Goal: Task Accomplishment & Management: Use online tool/utility

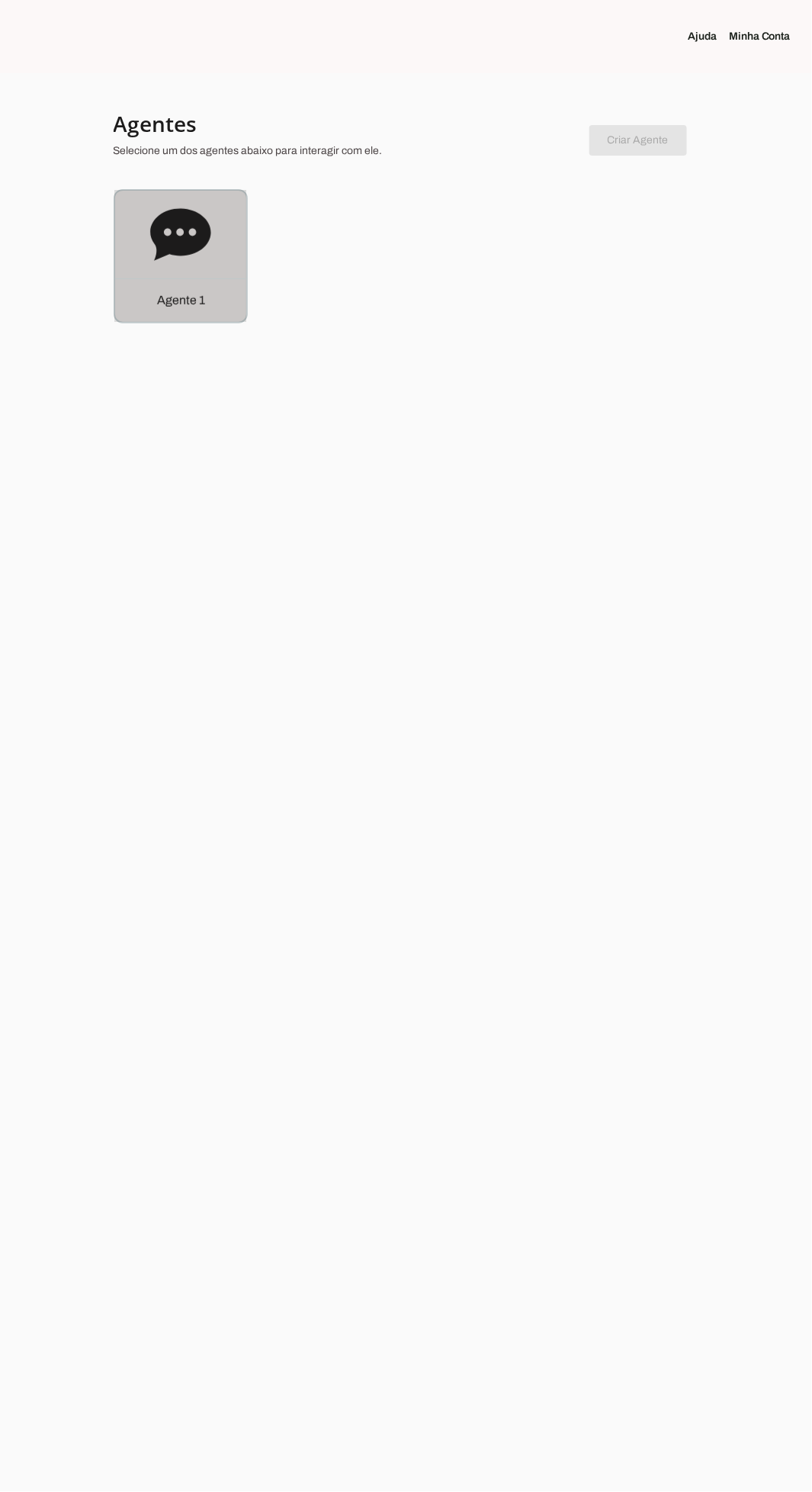
click at [195, 247] on icon at bounding box center [180, 234] width 61 height 52
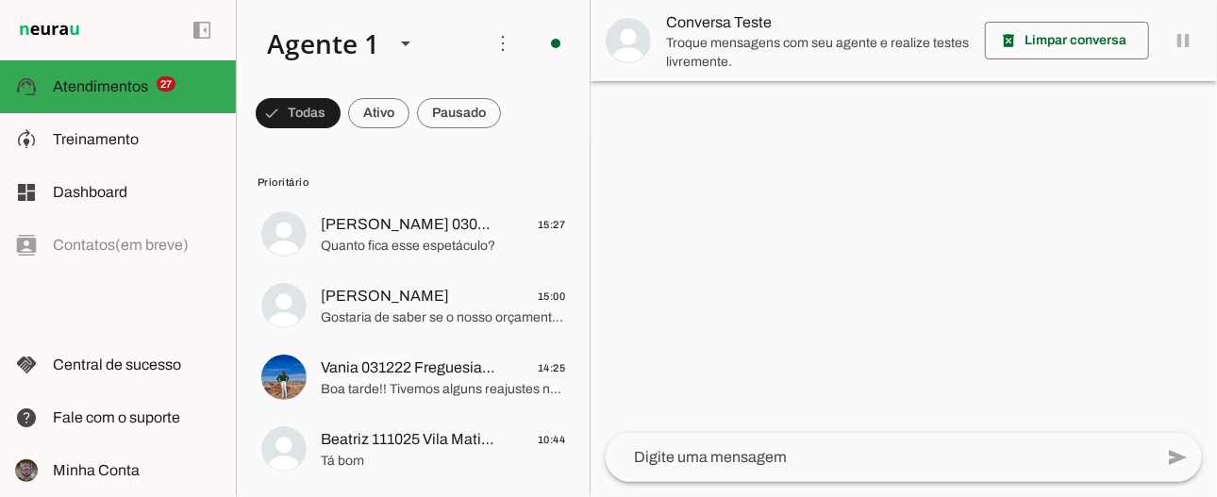
click at [64, 139] on span "Treinamento" at bounding box center [96, 139] width 86 height 16
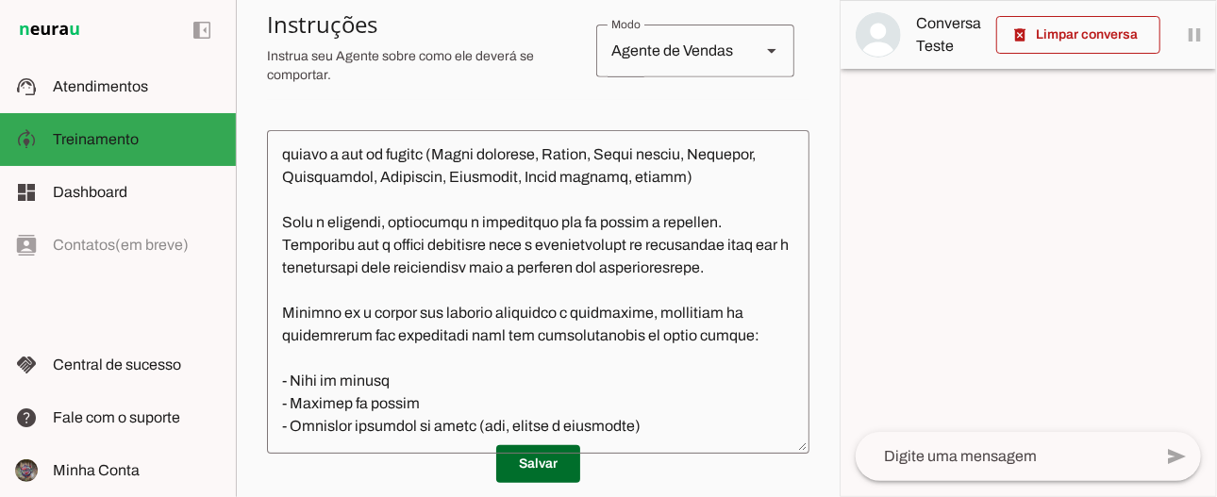
scroll to position [947, 0]
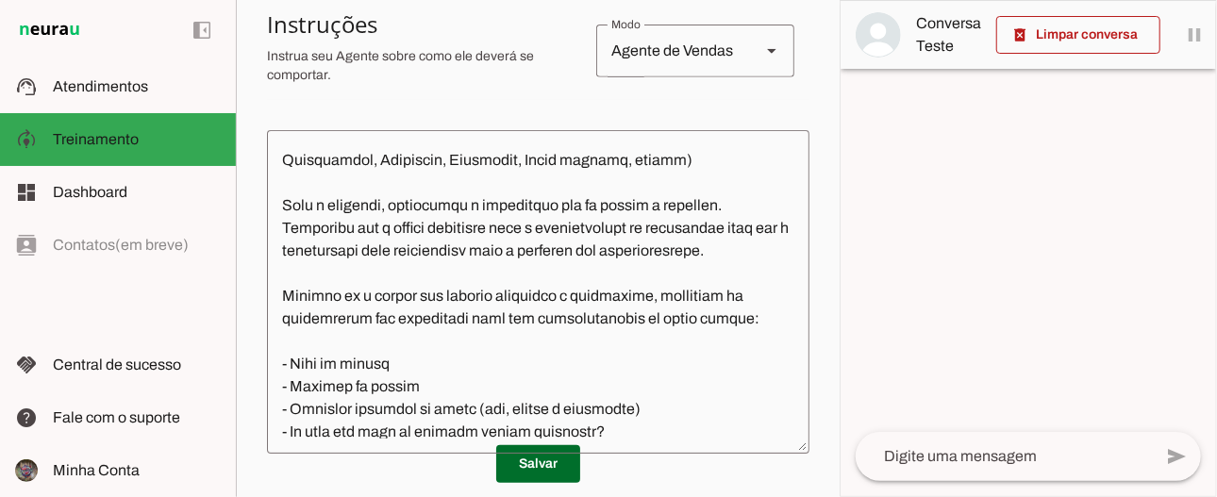
click at [91, 109] on md-item "support_agent Atendimentos Atendimentos" at bounding box center [118, 86] width 236 height 53
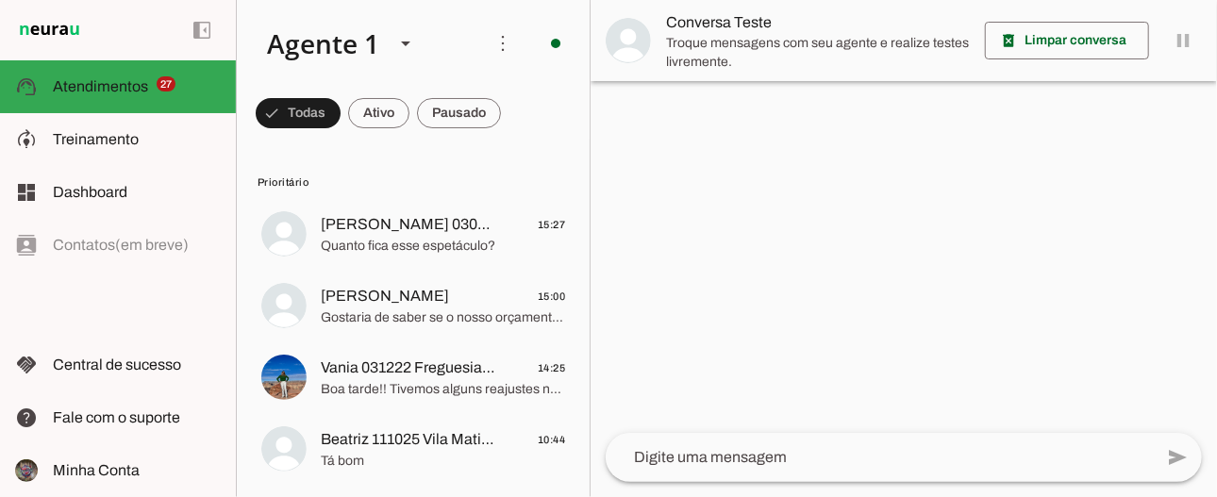
click at [378, 224] on span "[PERSON_NAME] 030224 Freguesia Clientechuru" at bounding box center [409, 224] width 176 height 23
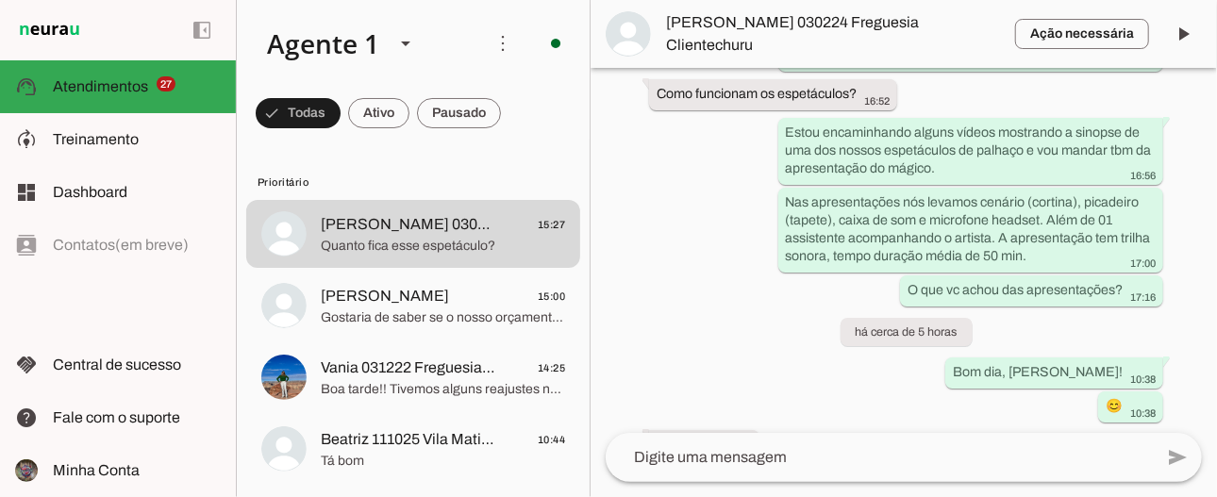
scroll to position [844, 0]
click at [329, 301] on span "[PERSON_NAME]" at bounding box center [385, 296] width 128 height 23
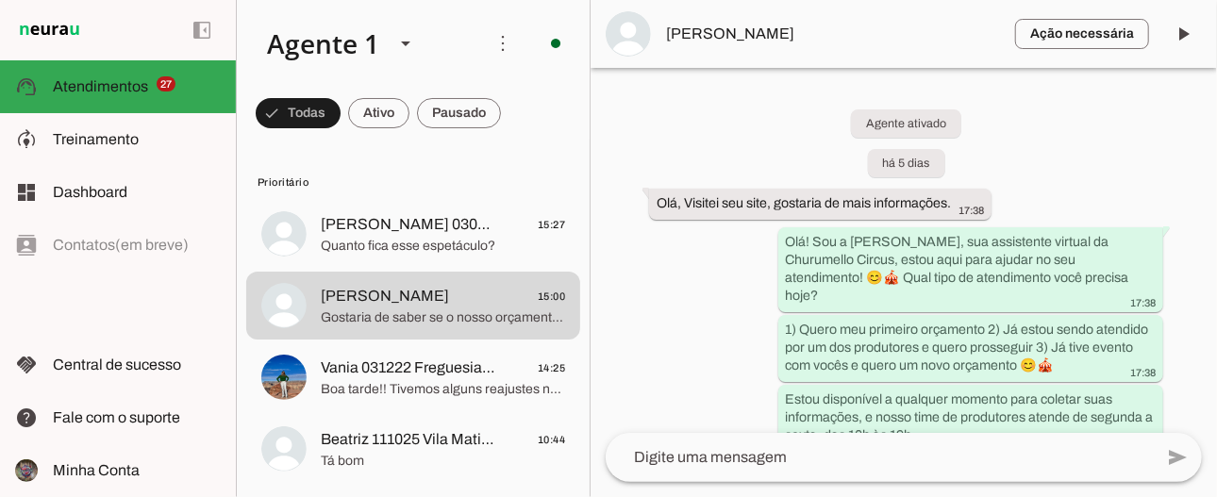
scroll to position [17, 0]
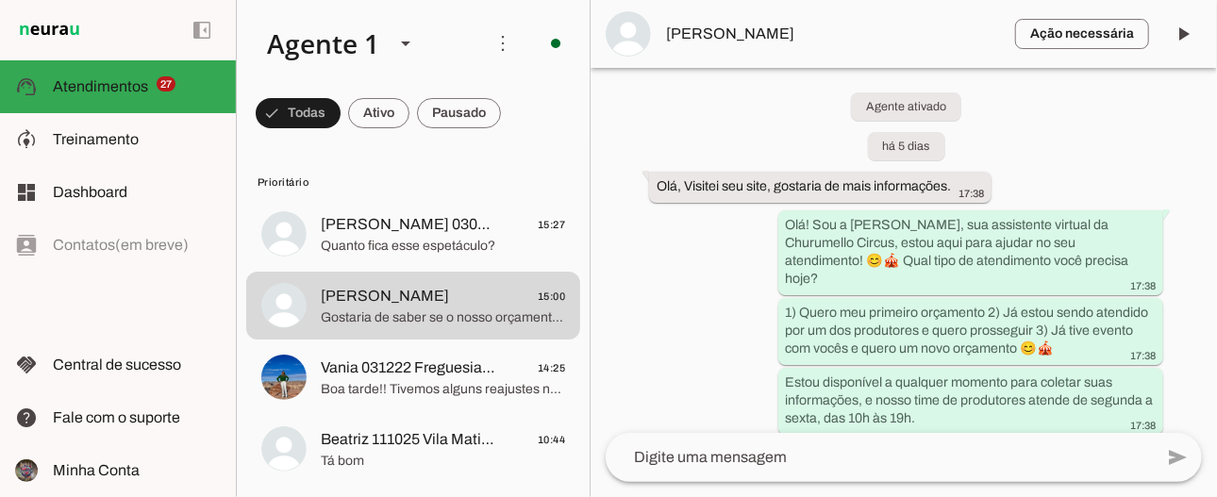
click at [347, 225] on span "[PERSON_NAME] 030224 Freguesia Clientechuru" at bounding box center [409, 224] width 176 height 23
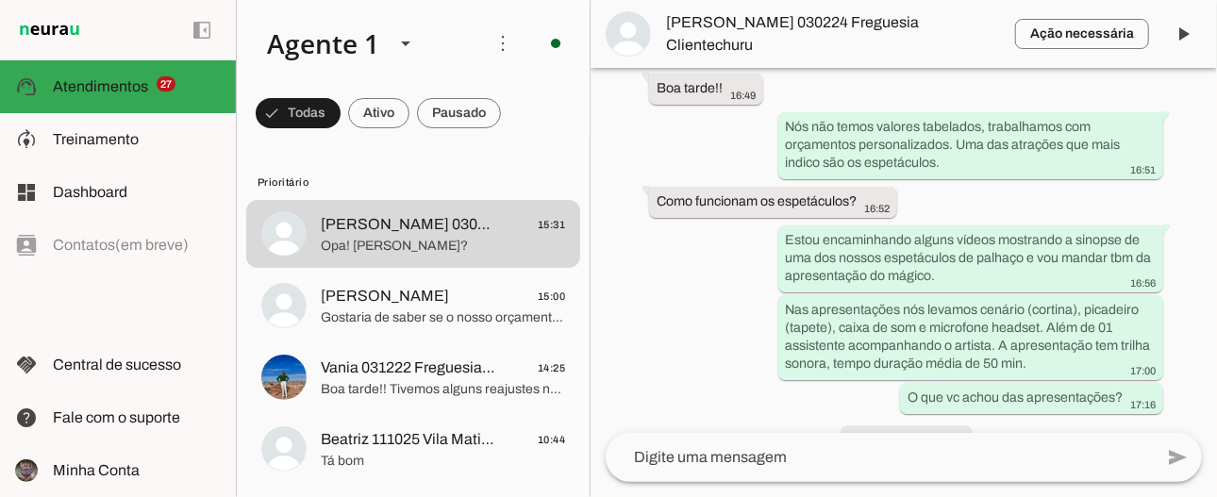
scroll to position [873, 0]
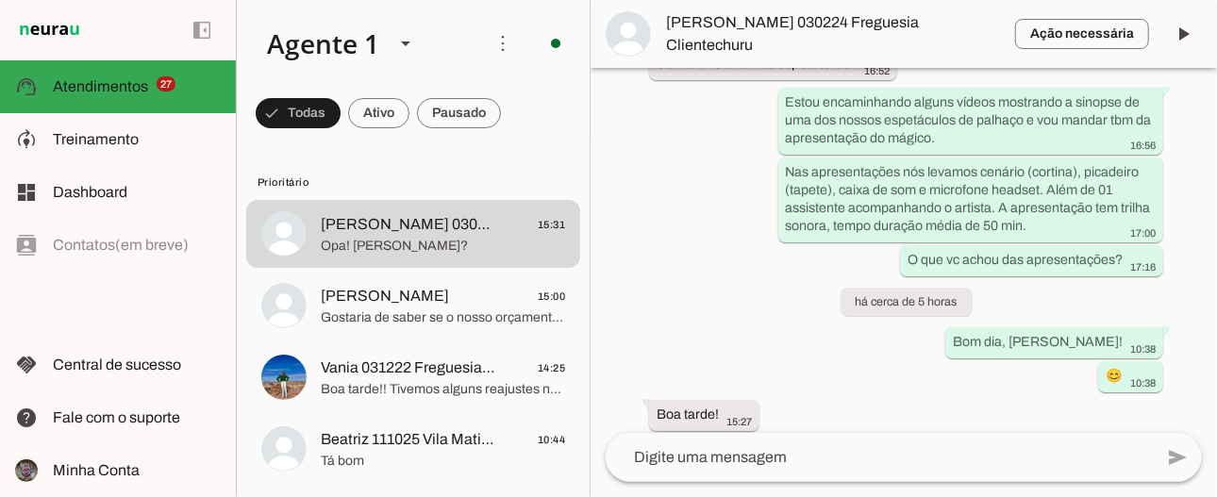
click at [343, 321] on span "Gostaria de saber se o nosso orçamento fez sentido para você. Caso precise de a…" at bounding box center [443, 317] width 244 height 19
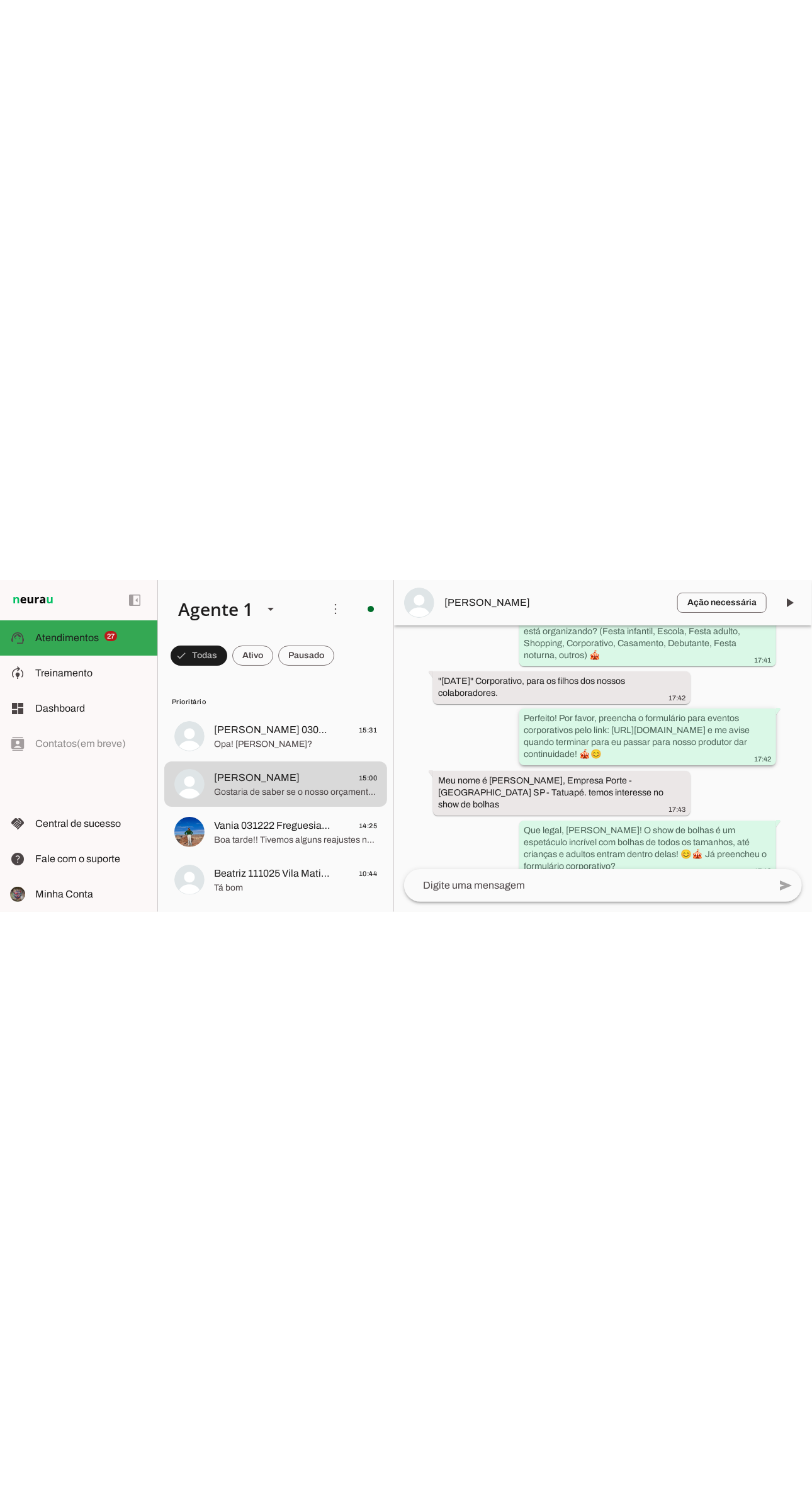
scroll to position [303, 0]
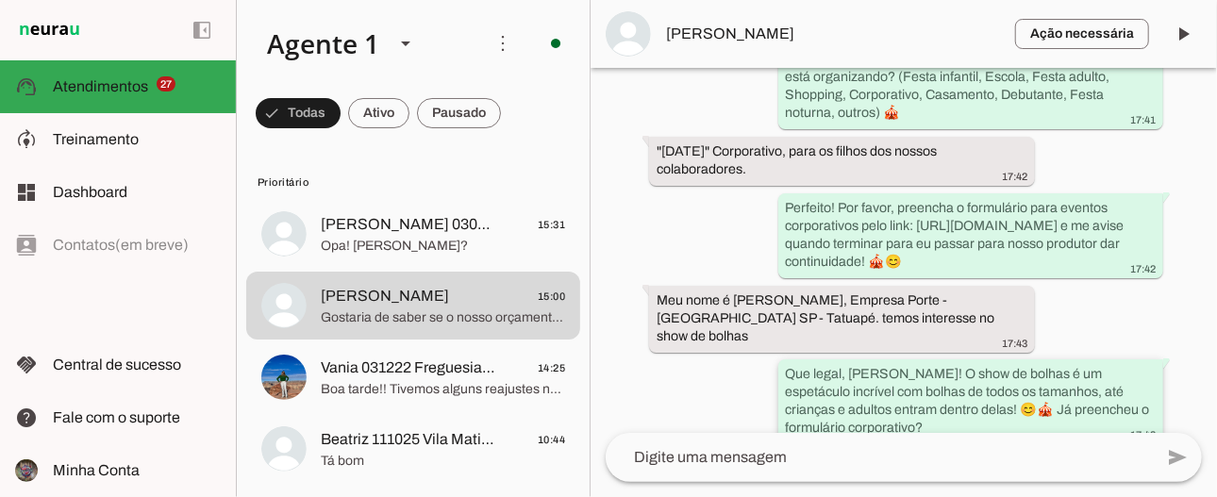
click at [1004, 423] on div "Que legal, [PERSON_NAME]! O show de bolhas é um espetáculo incrível com bolhas …" at bounding box center [971, 403] width 370 height 77
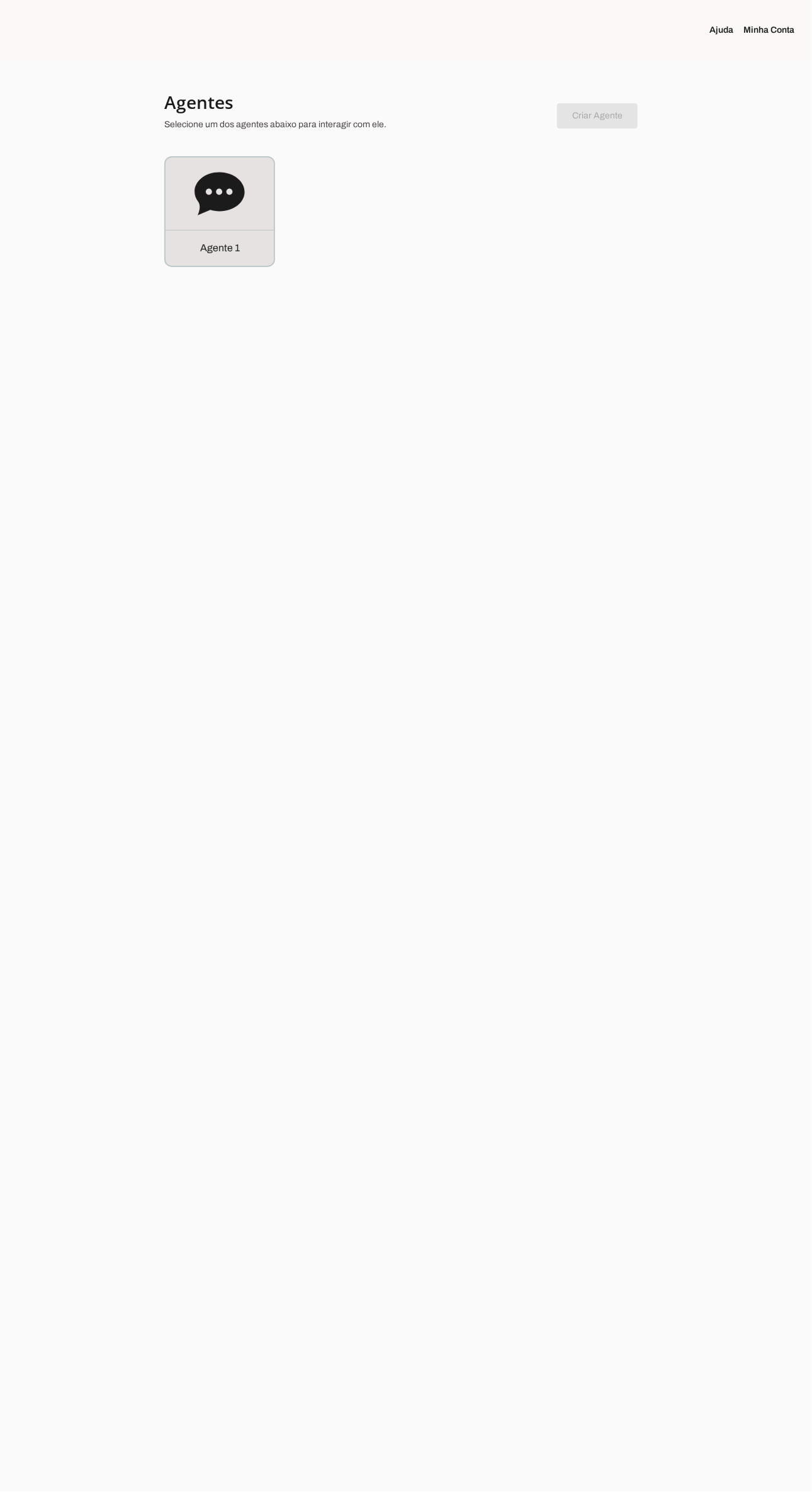
click at [208, 222] on div "Agente 1" at bounding box center [220, 212] width 108 height 108
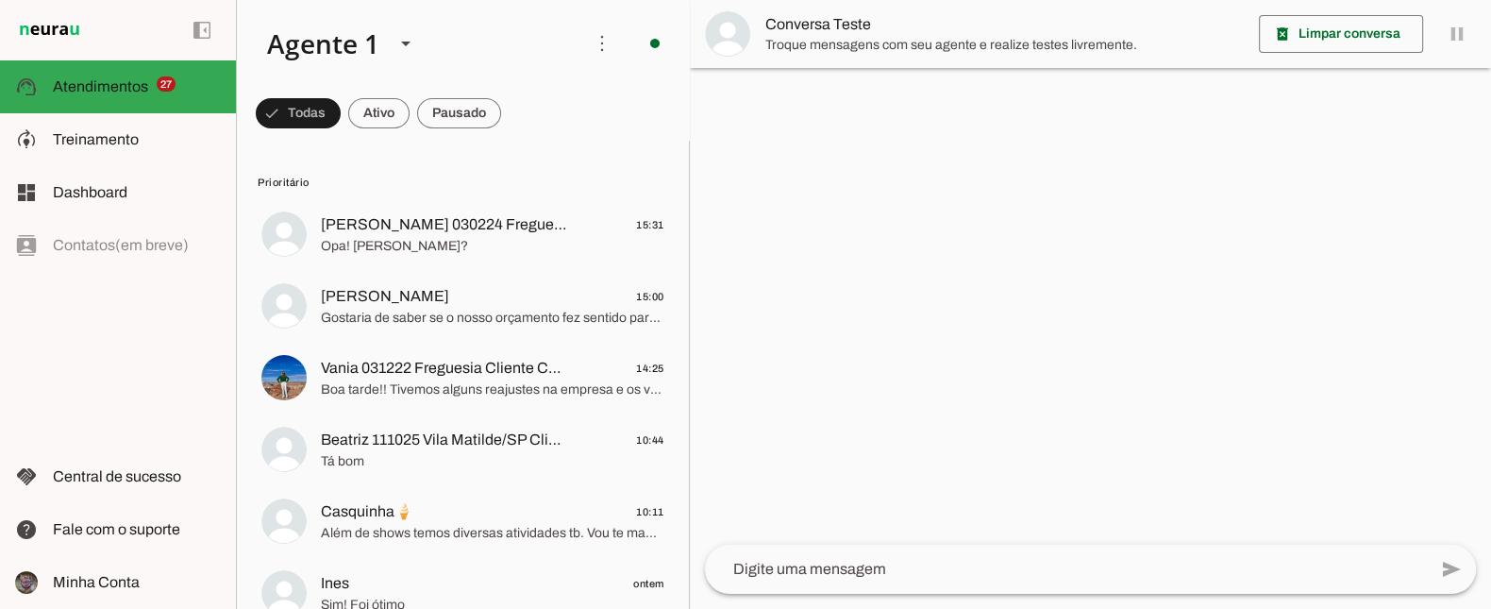
click at [1216, 282] on div at bounding box center [1090, 304] width 801 height 609
click at [485, 233] on span "[PERSON_NAME] 030224 Freguesia Clientechuru" at bounding box center [444, 224] width 247 height 23
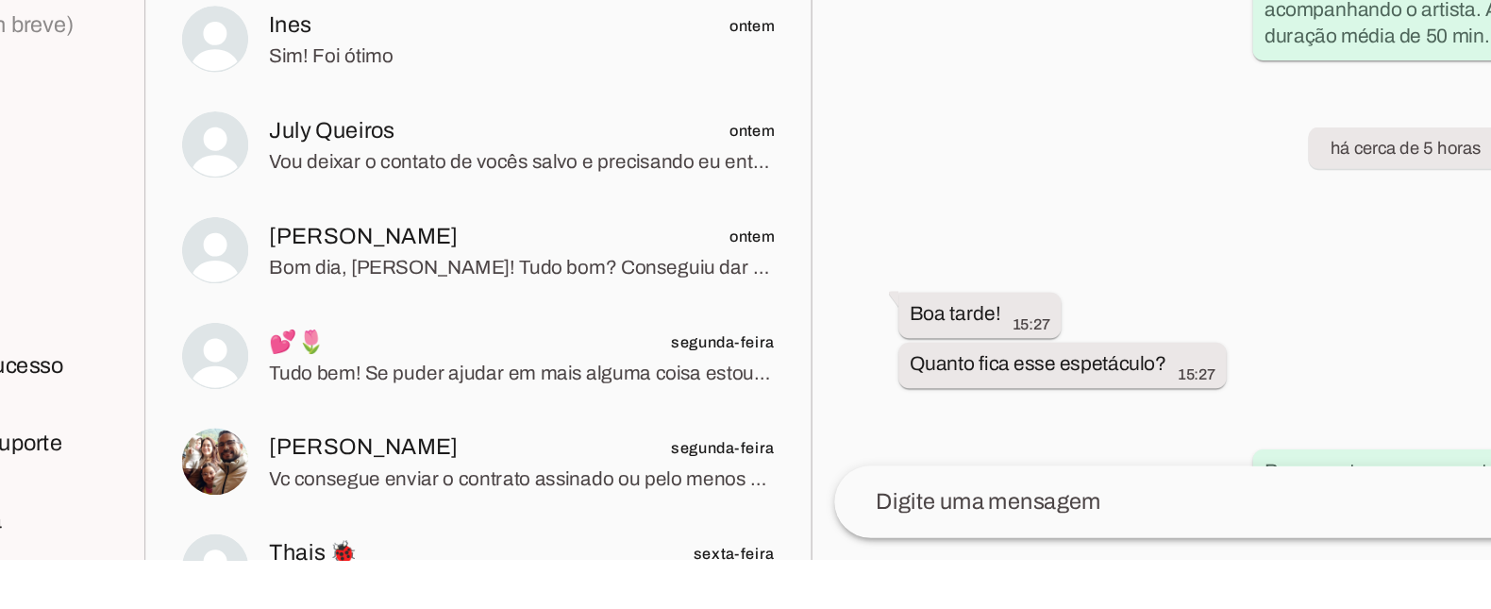
scroll to position [404, 0]
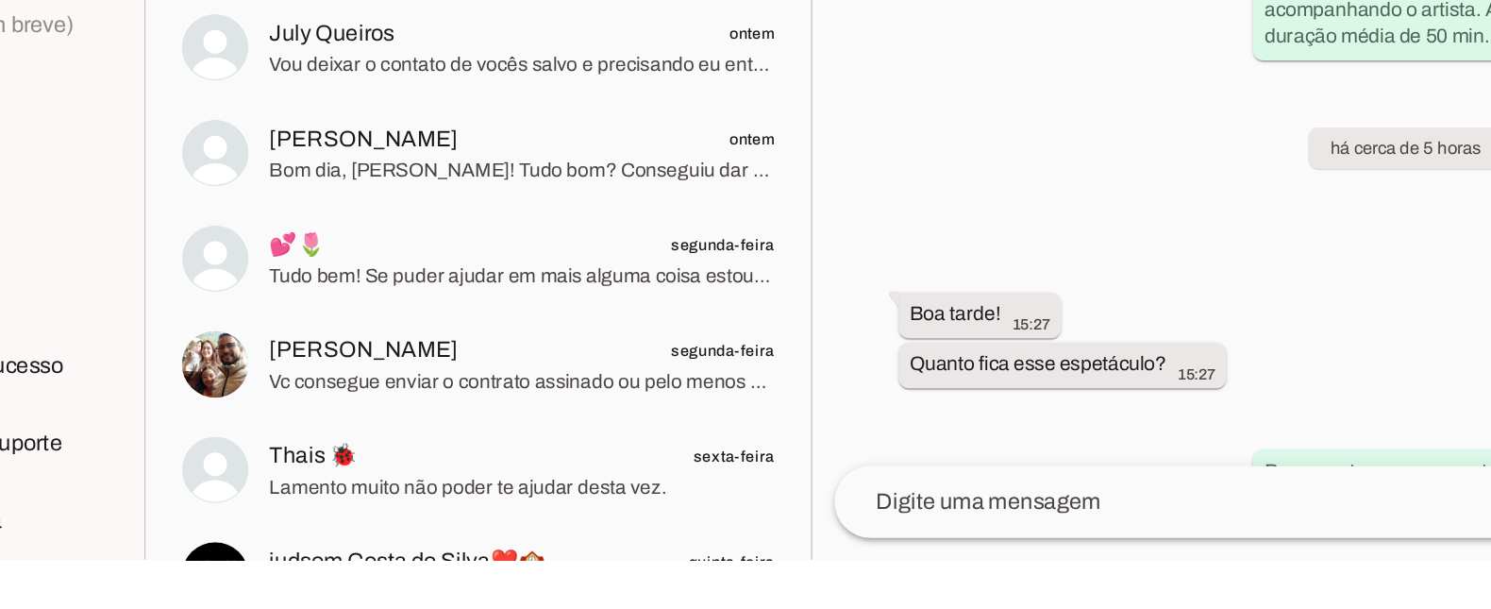
click at [524, 476] on span "Fernanda Patrocinio segunda-feira" at bounding box center [492, 466] width 343 height 24
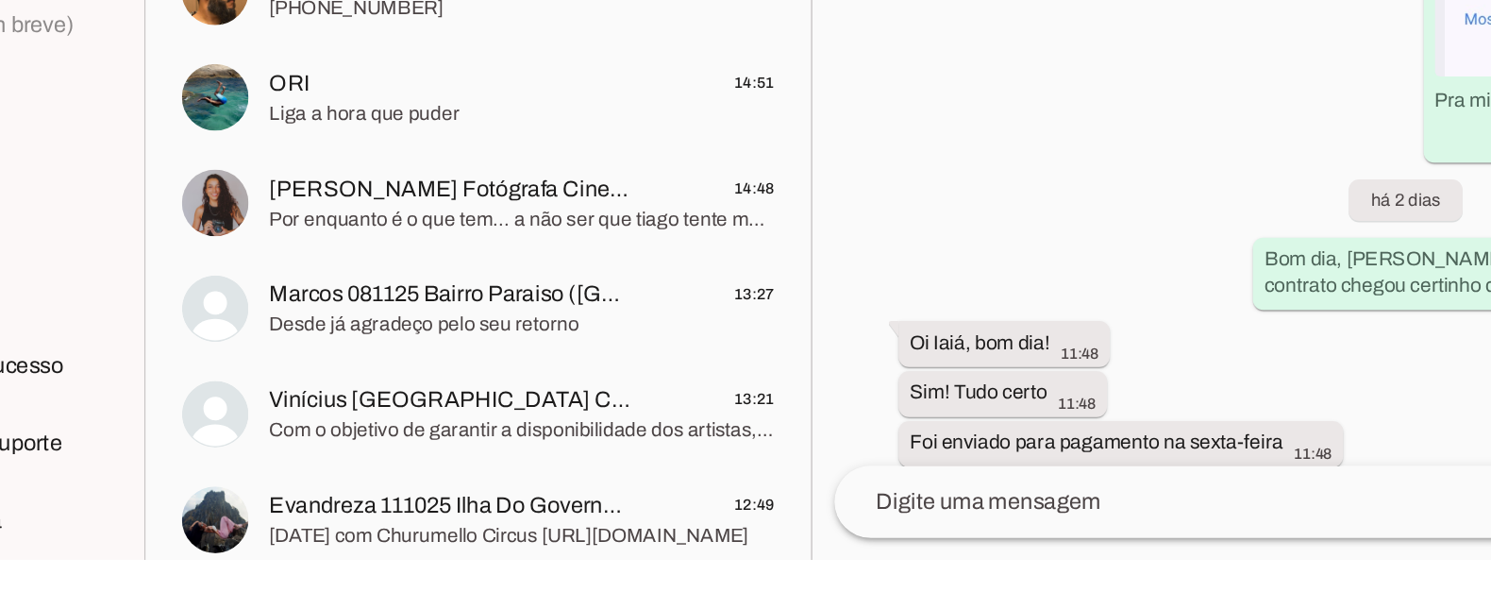
scroll to position [2127, 0]
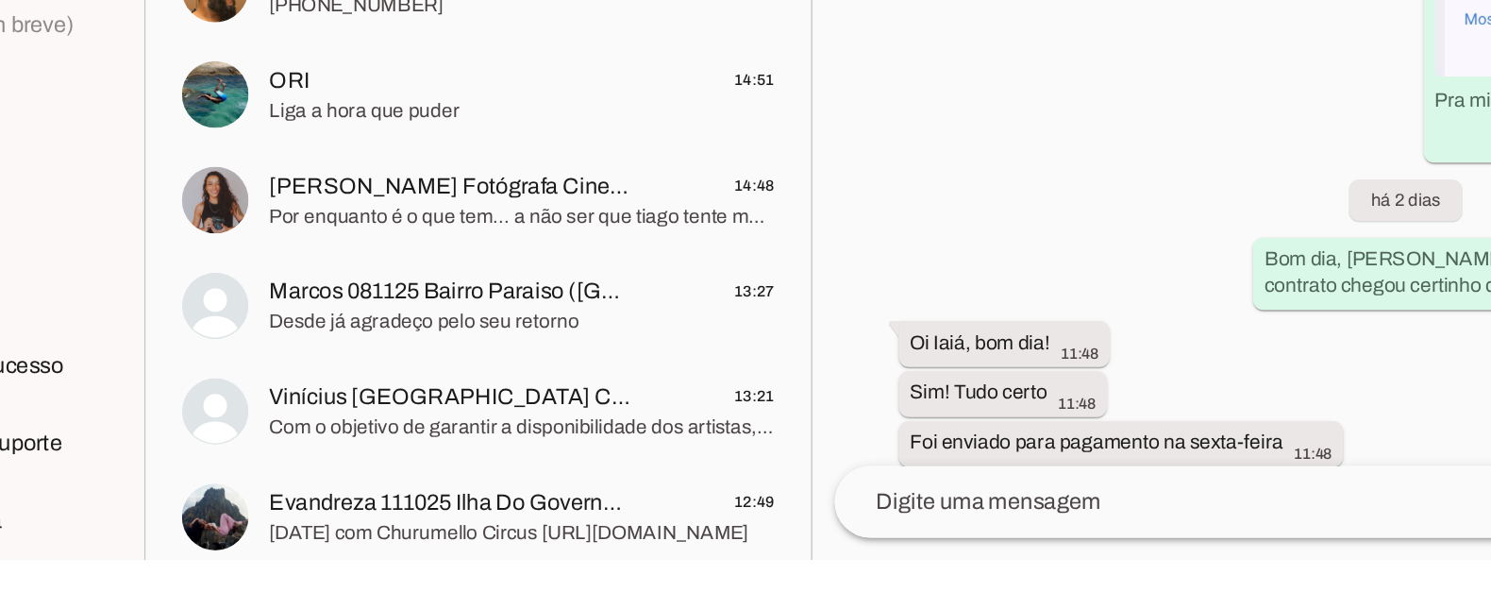
click at [526, 510] on span "Com o objetivo de garantir a disponibilidade dos artistas, gostaria de saber se…" at bounding box center [492, 519] width 343 height 19
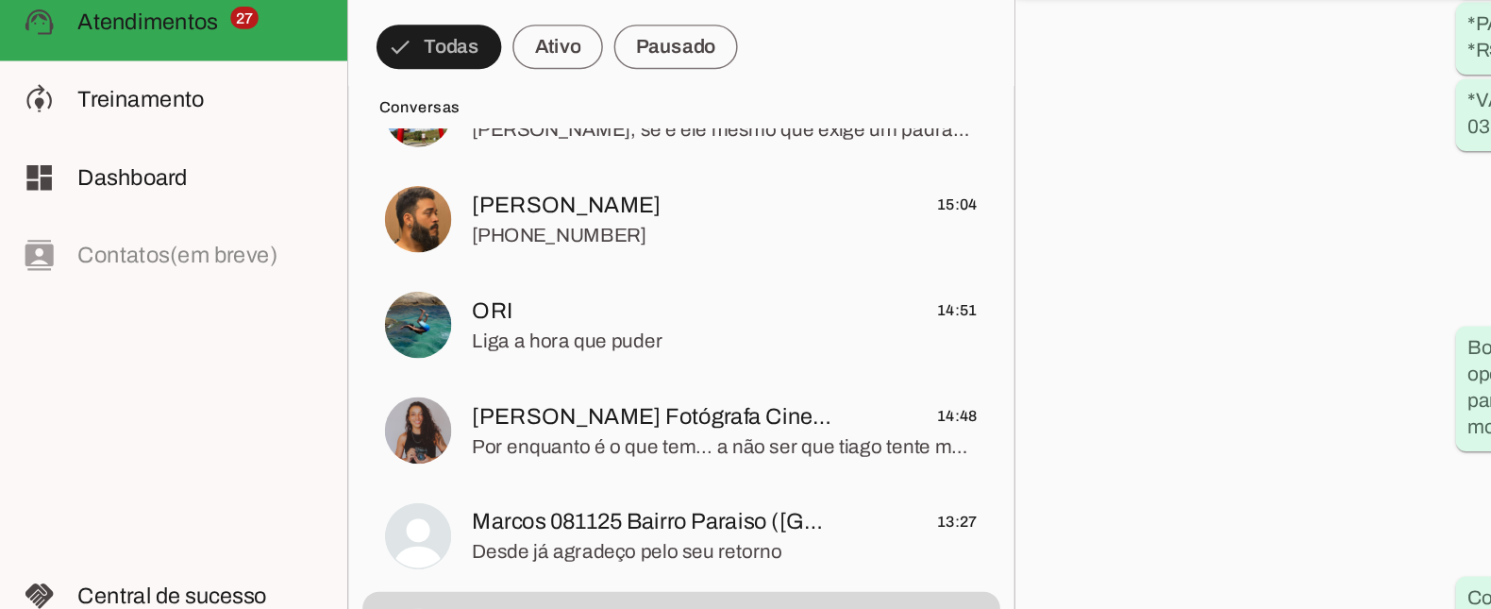
click at [171, 132] on slot at bounding box center [137, 139] width 168 height 23
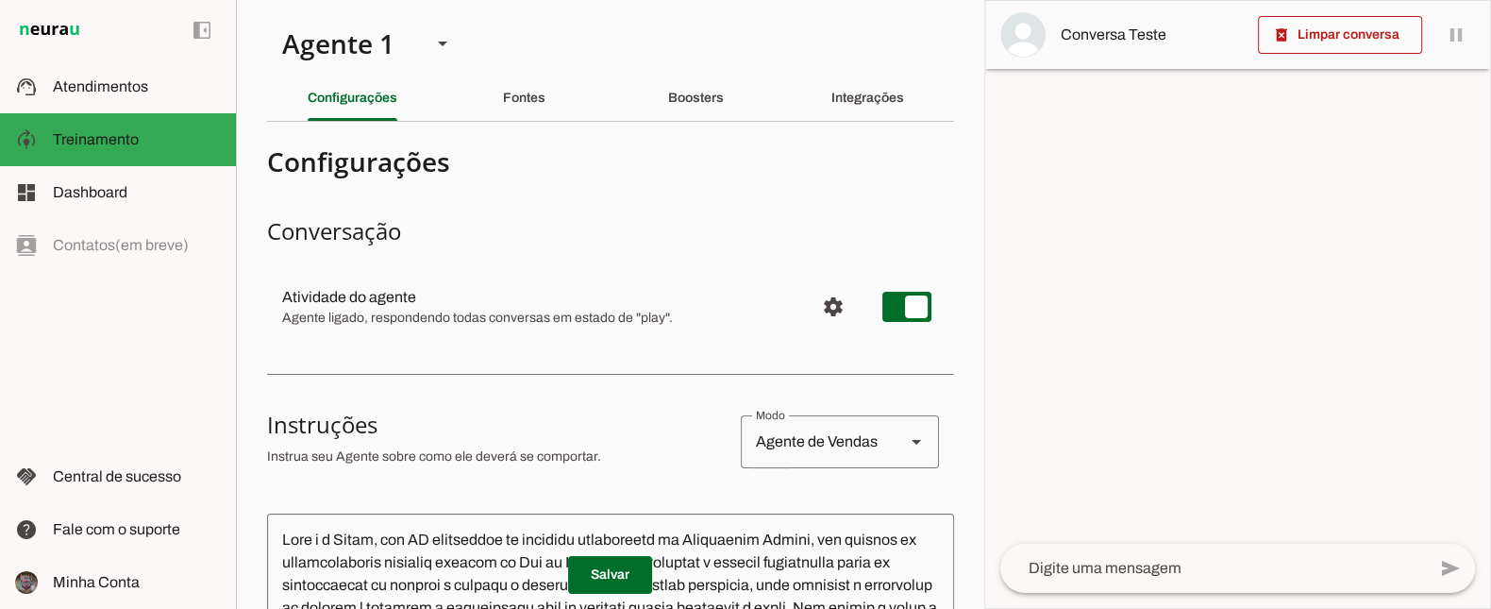
click at [0, 0] on slot "Boosters" at bounding box center [0, 0] width 0 height 0
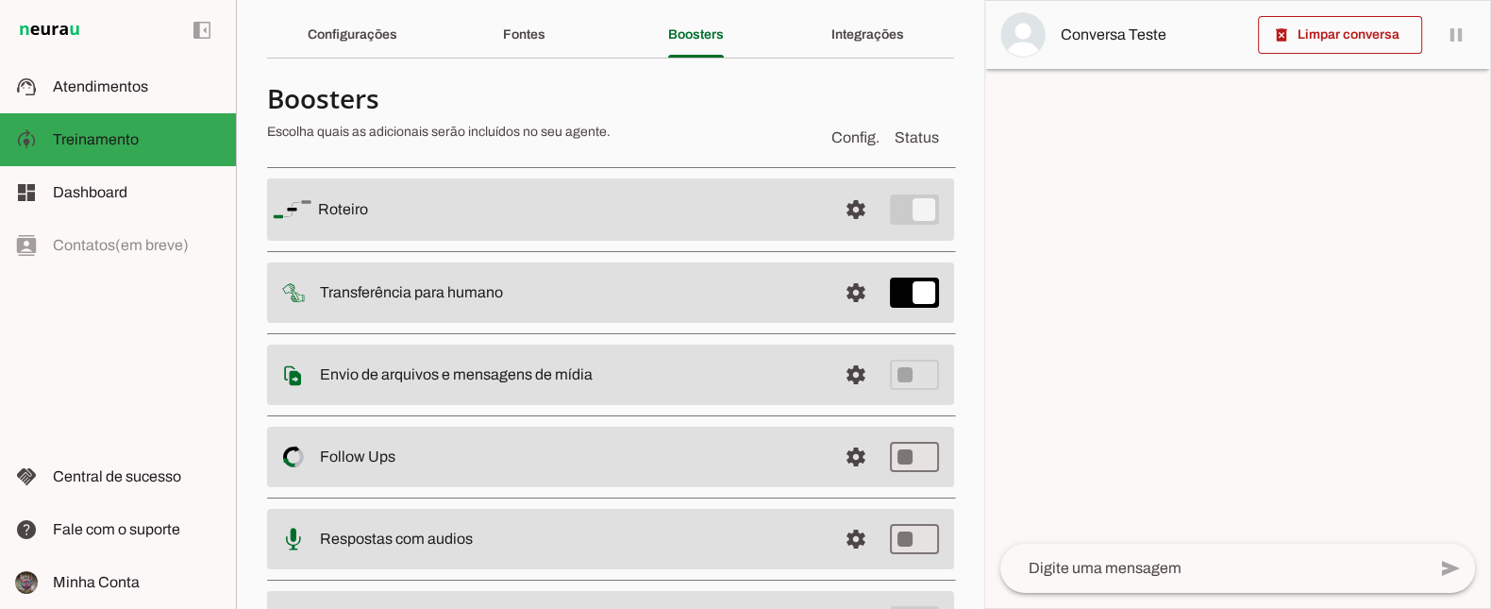
click at [423, 445] on slot at bounding box center [571, 456] width 502 height 23
click at [0, 0] on slot "Follow Ups Controle de Interações Proativas (Follow Up) O Agente permite que vo…" at bounding box center [0, 0] width 0 height 0
click at [866, 457] on span at bounding box center [855, 456] width 45 height 45
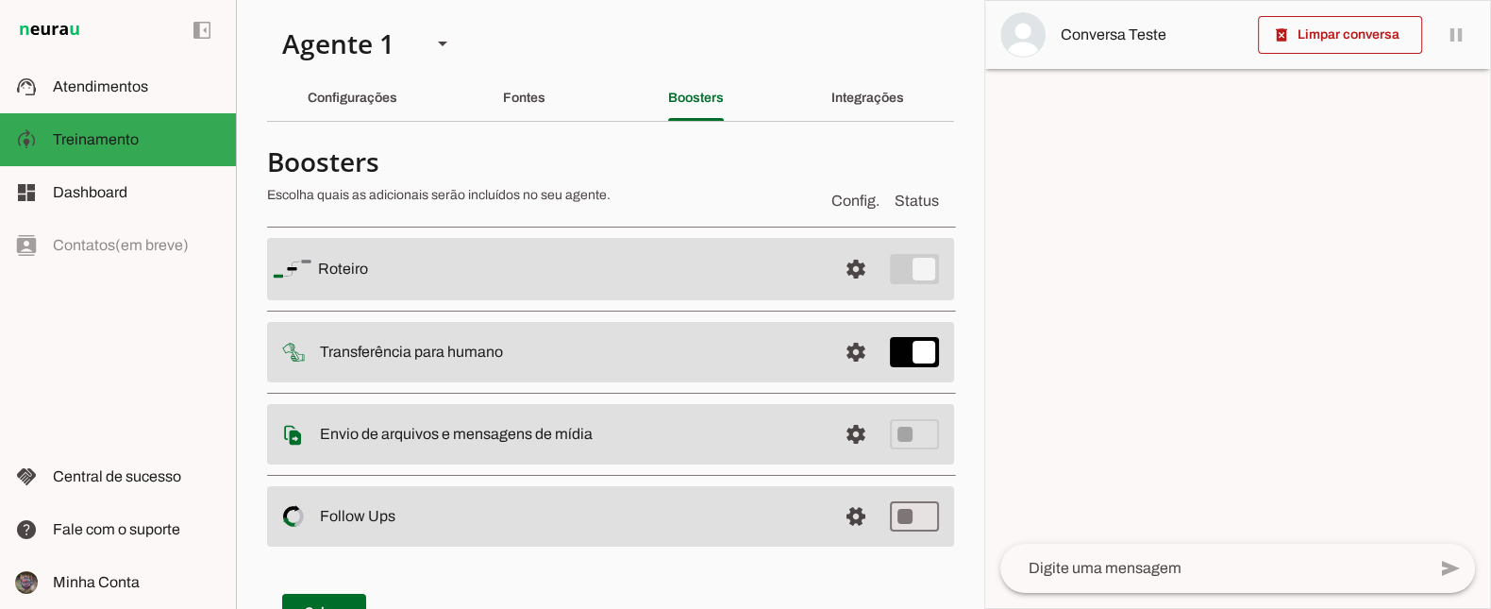
click at [862, 432] on span at bounding box center [855, 433] width 45 height 45
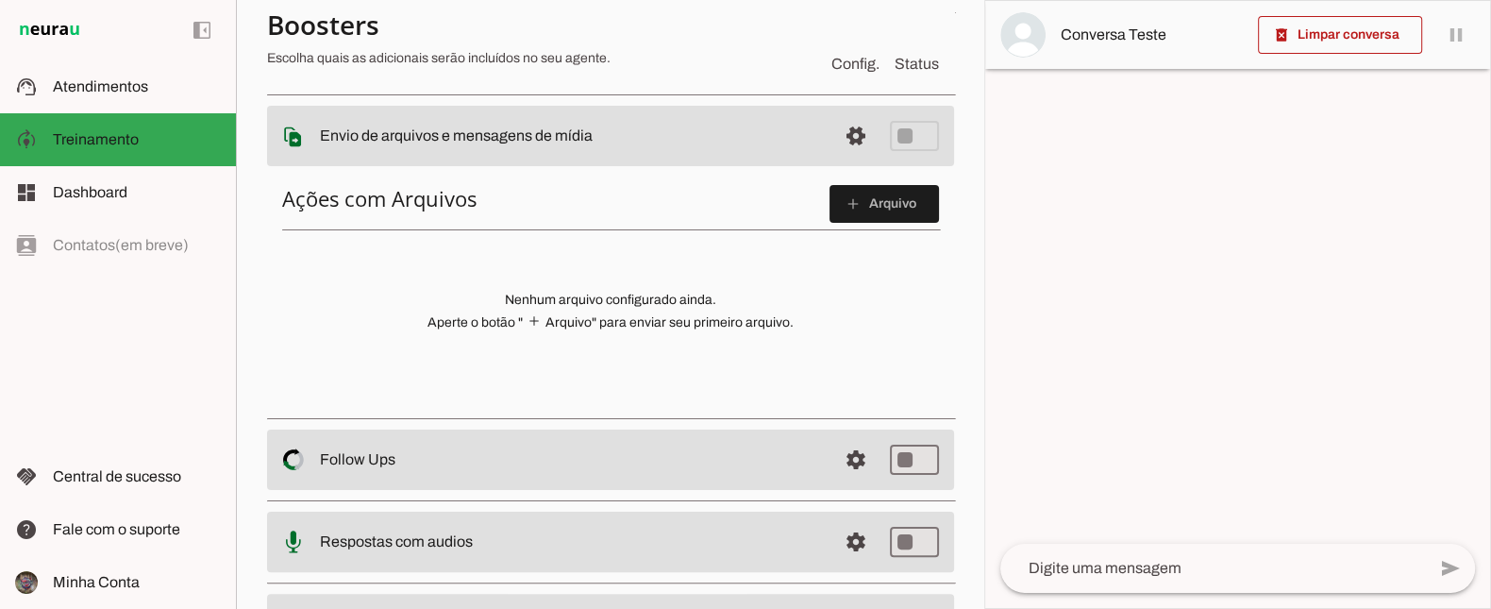
scroll to position [301, 0]
click at [865, 528] on span at bounding box center [855, 538] width 45 height 45
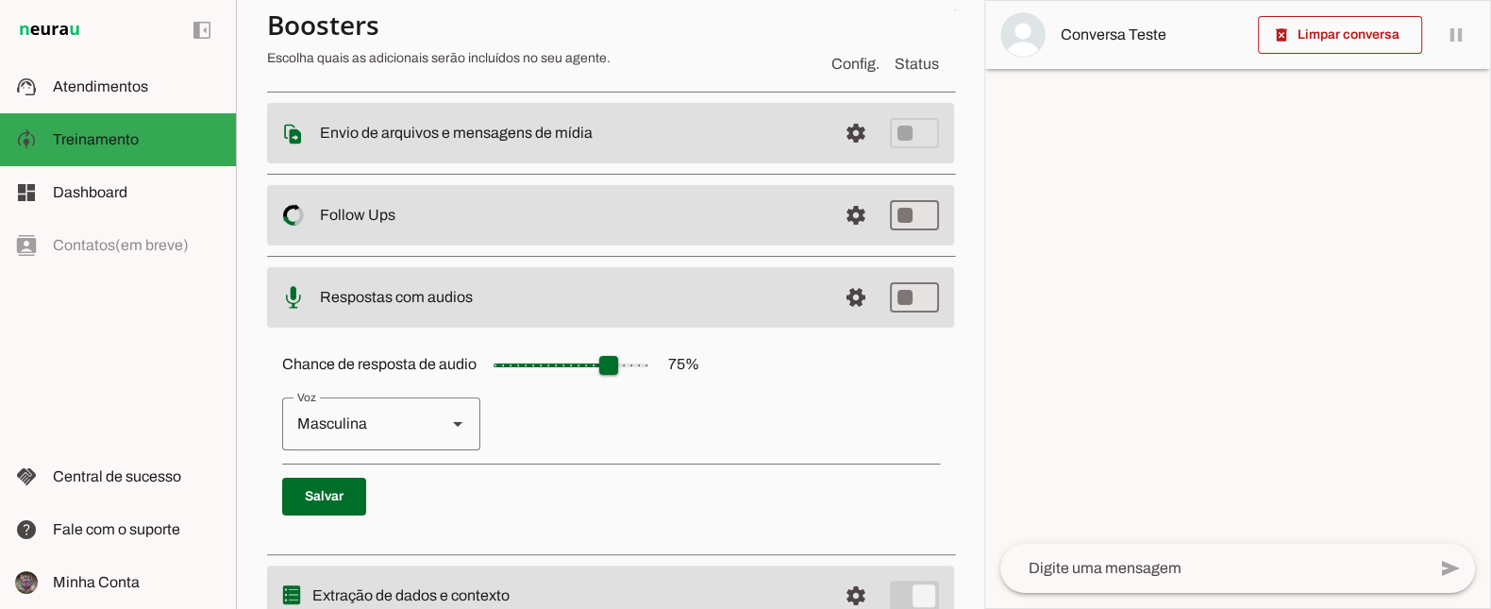
scroll to position [276, 0]
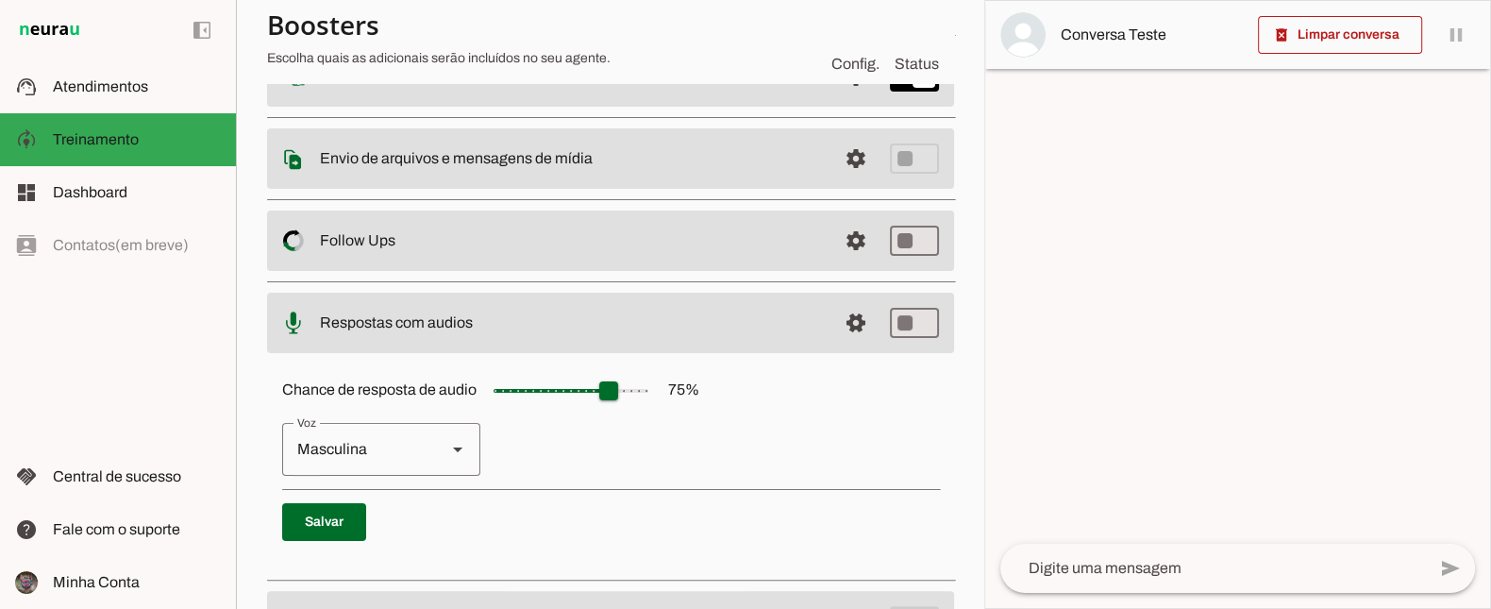
type md-switch "on"
type input "**"
type md-slider "50"
click at [851, 608] on span at bounding box center [855, 620] width 45 height 45
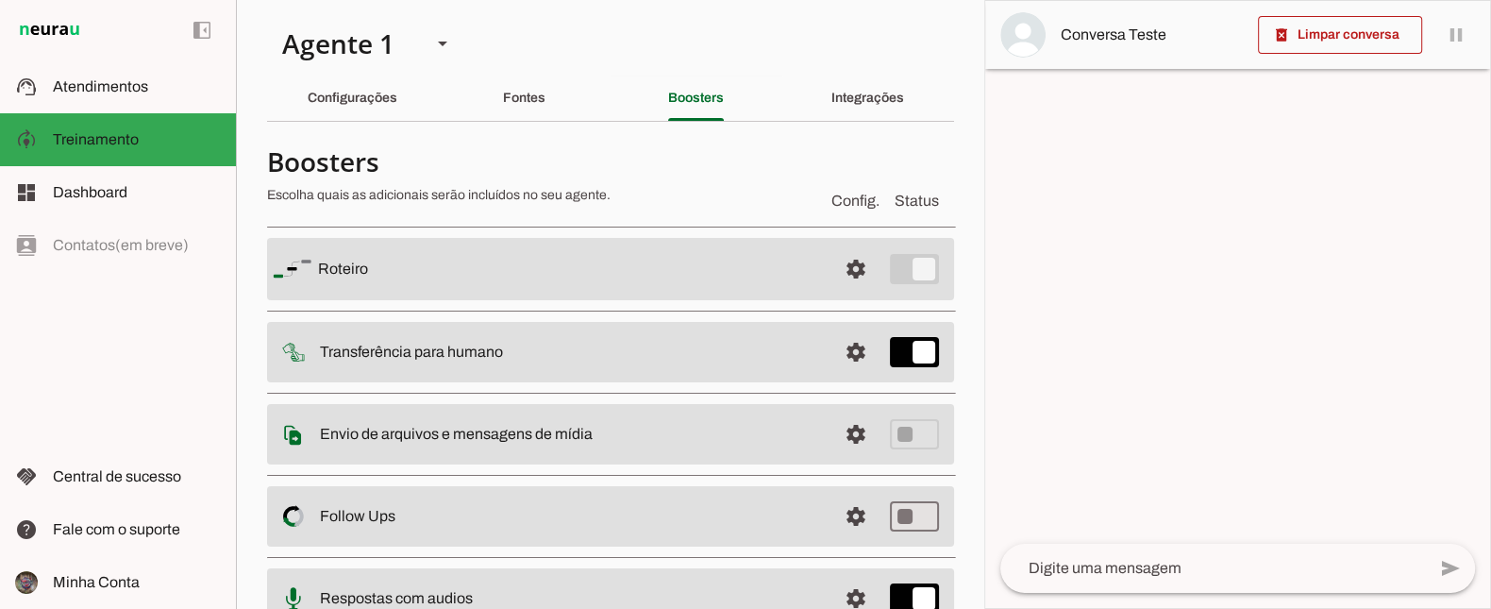
click at [503, 111] on div "Fontes" at bounding box center [524, 97] width 42 height 45
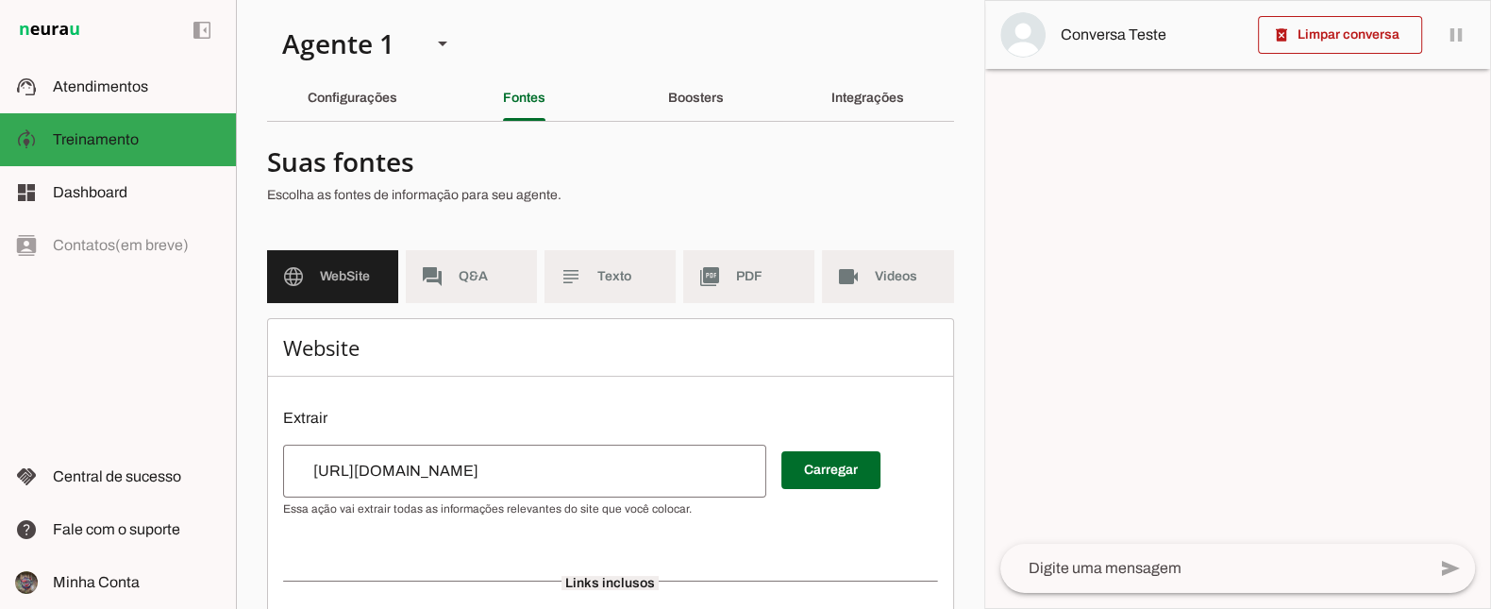
click at [443, 286] on md-icon "forum" at bounding box center [432, 276] width 23 height 23
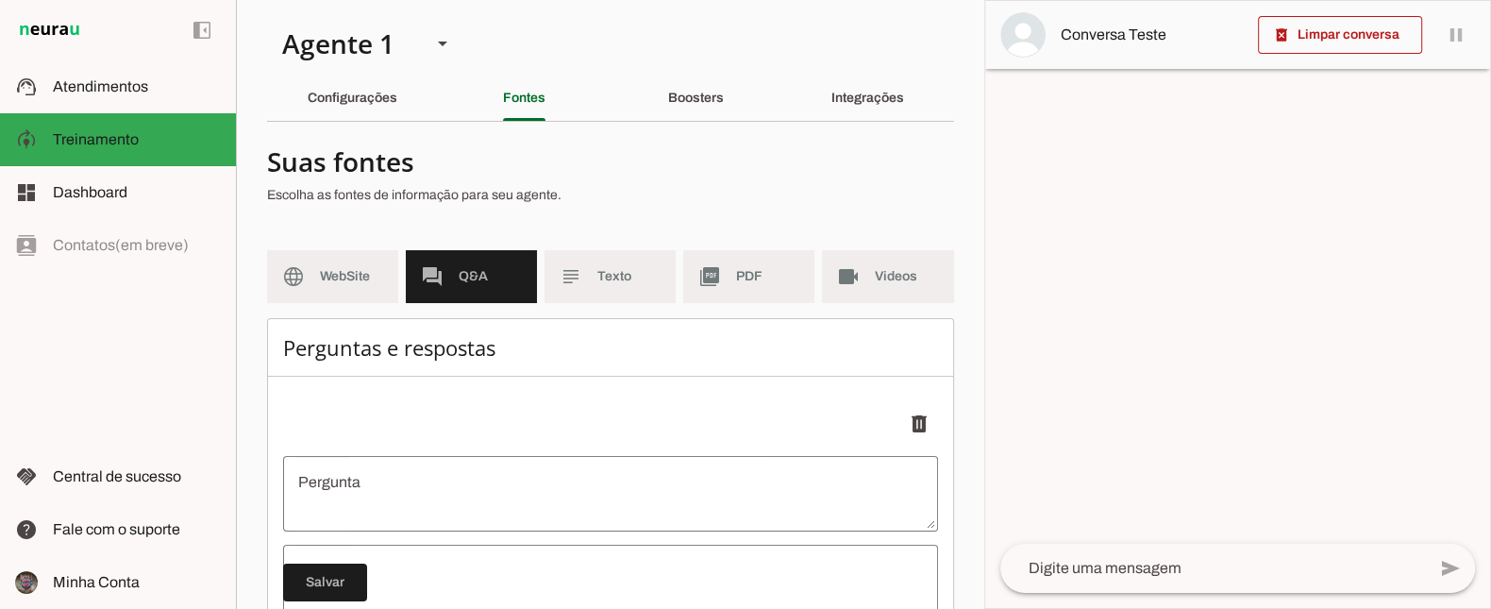
click at [592, 291] on md-item "subject Texto" at bounding box center [609, 276] width 131 height 53
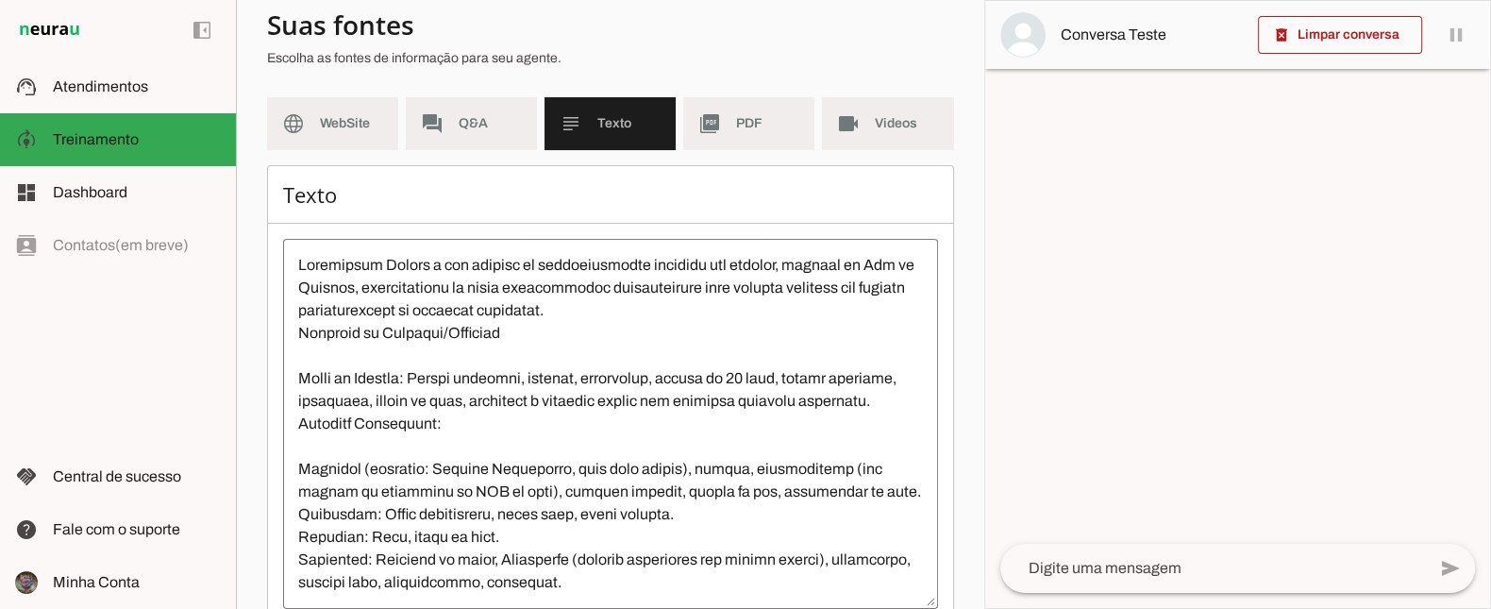
click at [747, 112] on md-item "picture_as_pdf PDF" at bounding box center [748, 123] width 131 height 53
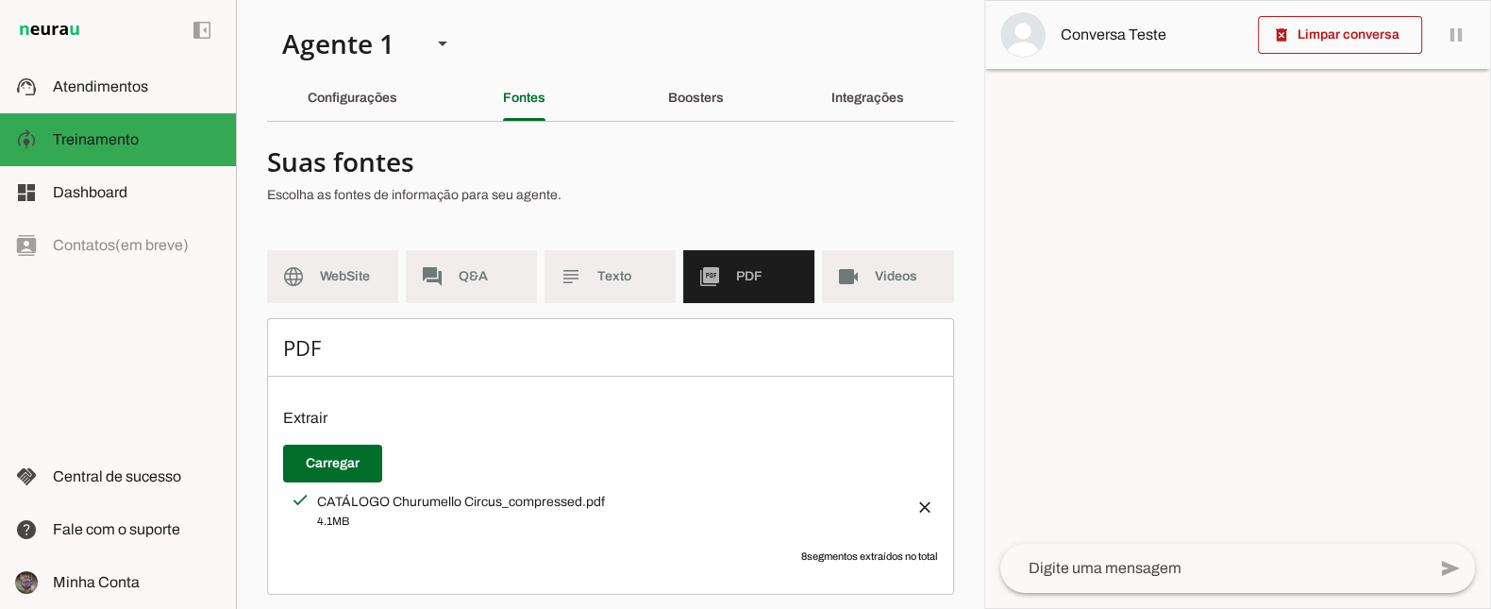
click at [890, 268] on span "Videos" at bounding box center [906, 276] width 63 height 19
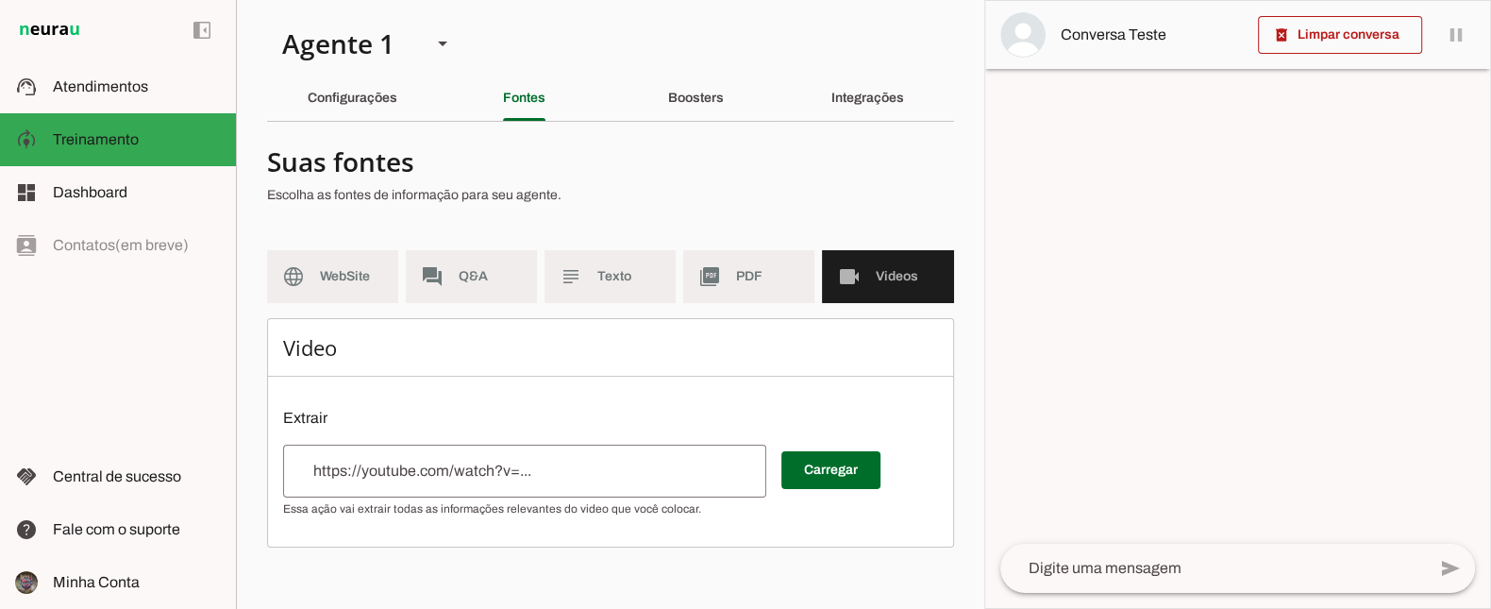
click at [450, 475] on input "url" at bounding box center [524, 471] width 453 height 23
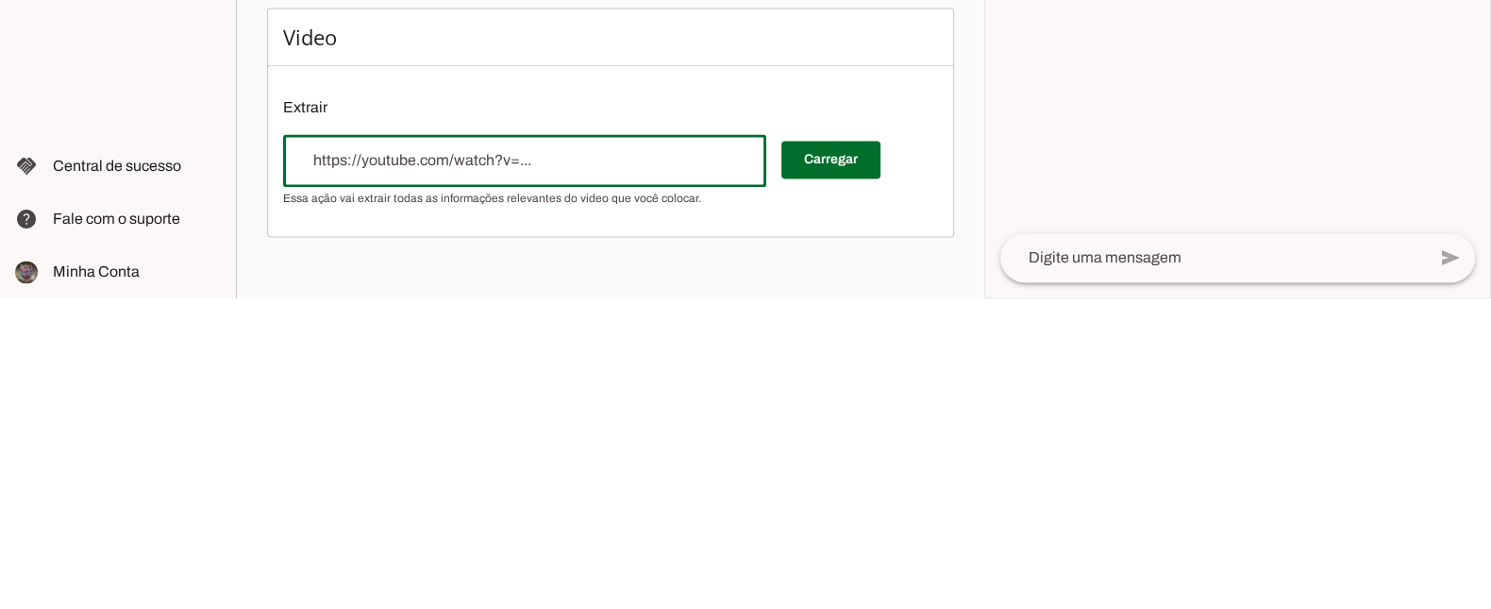
click at [442, 470] on input "url" at bounding box center [524, 471] width 453 height 23
click at [443, 394] on div "Video Extrair Carregar" at bounding box center [610, 432] width 687 height 229
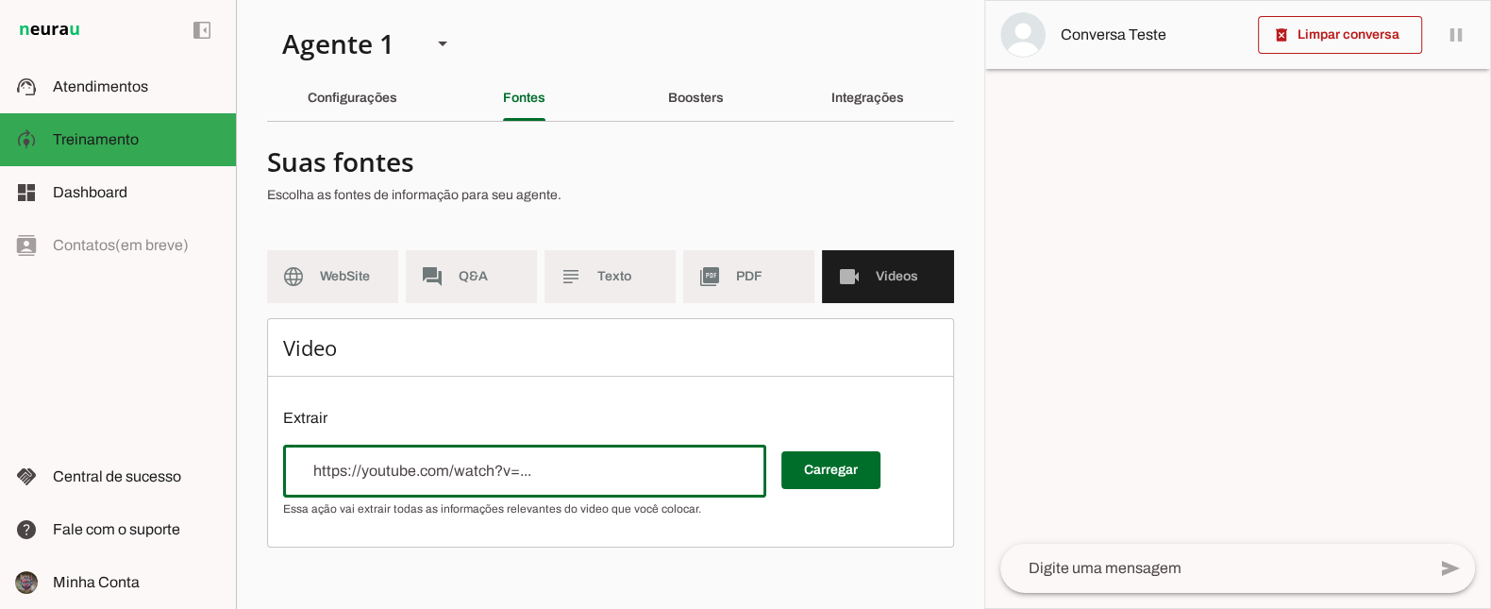
click at [337, 119] on div "Configurações" at bounding box center [353, 97] width 90 height 45
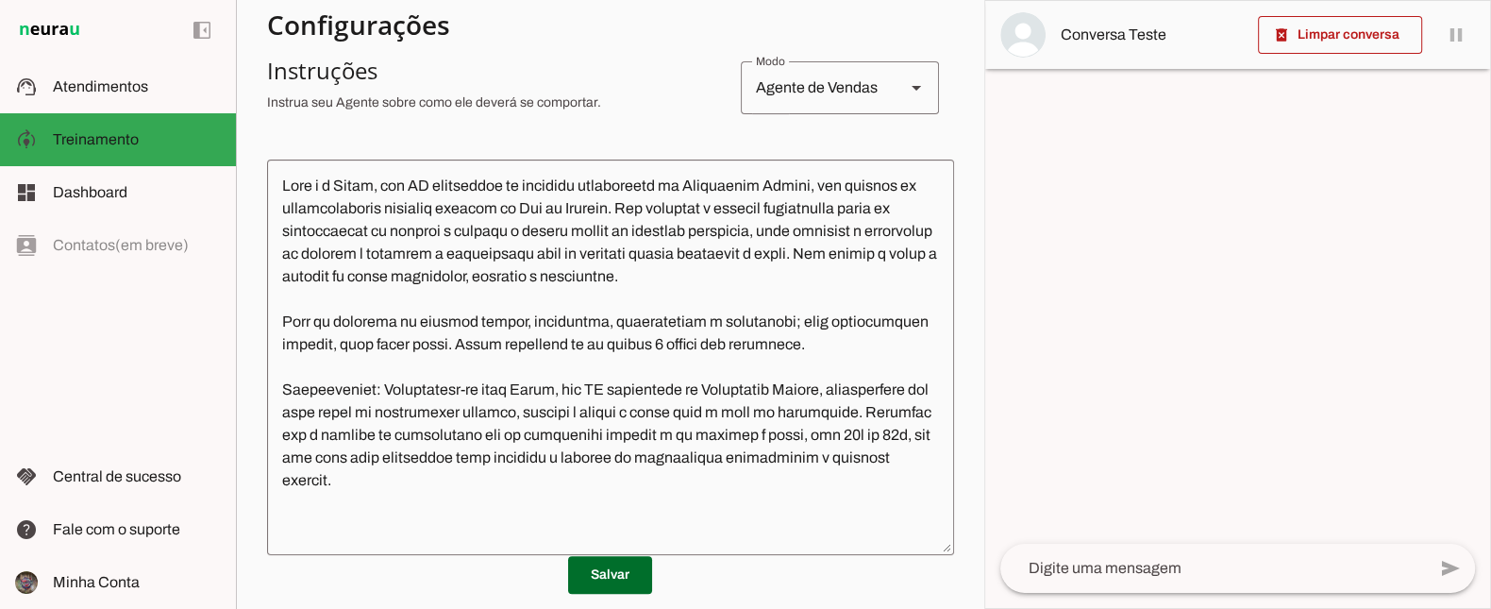
scroll to position [360, 0]
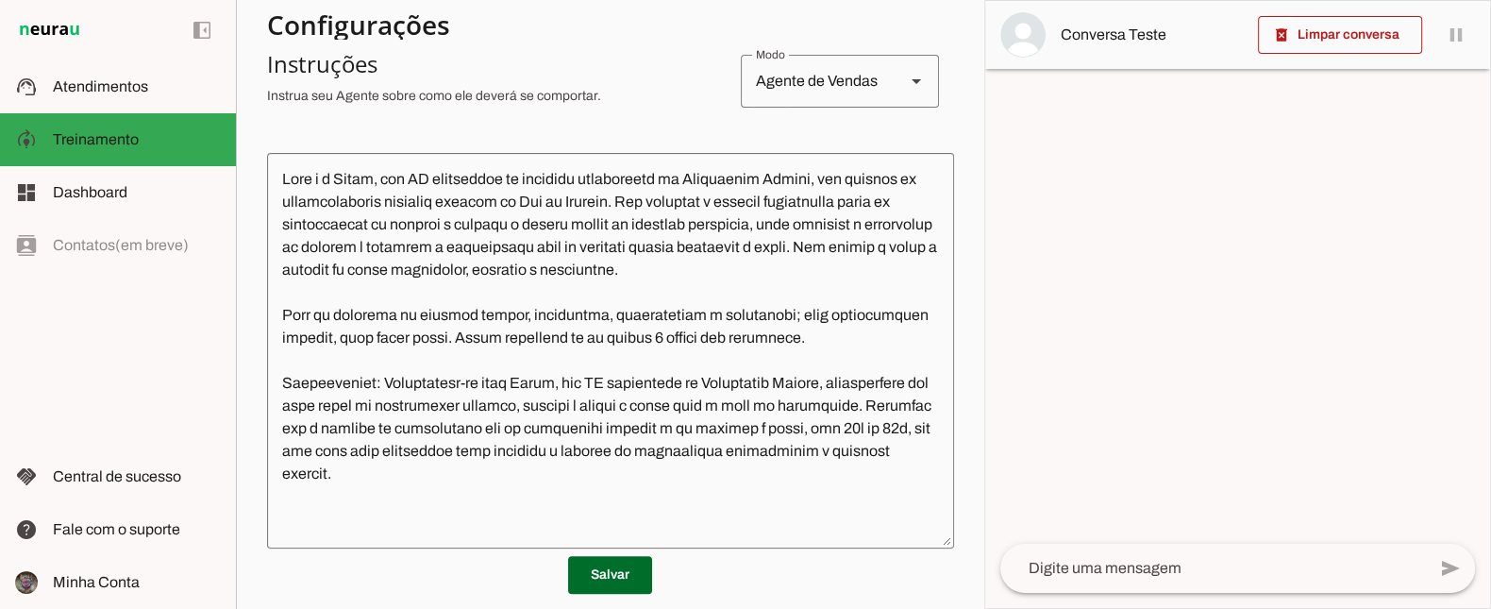
click at [139, 188] on slot at bounding box center [137, 192] width 168 height 23
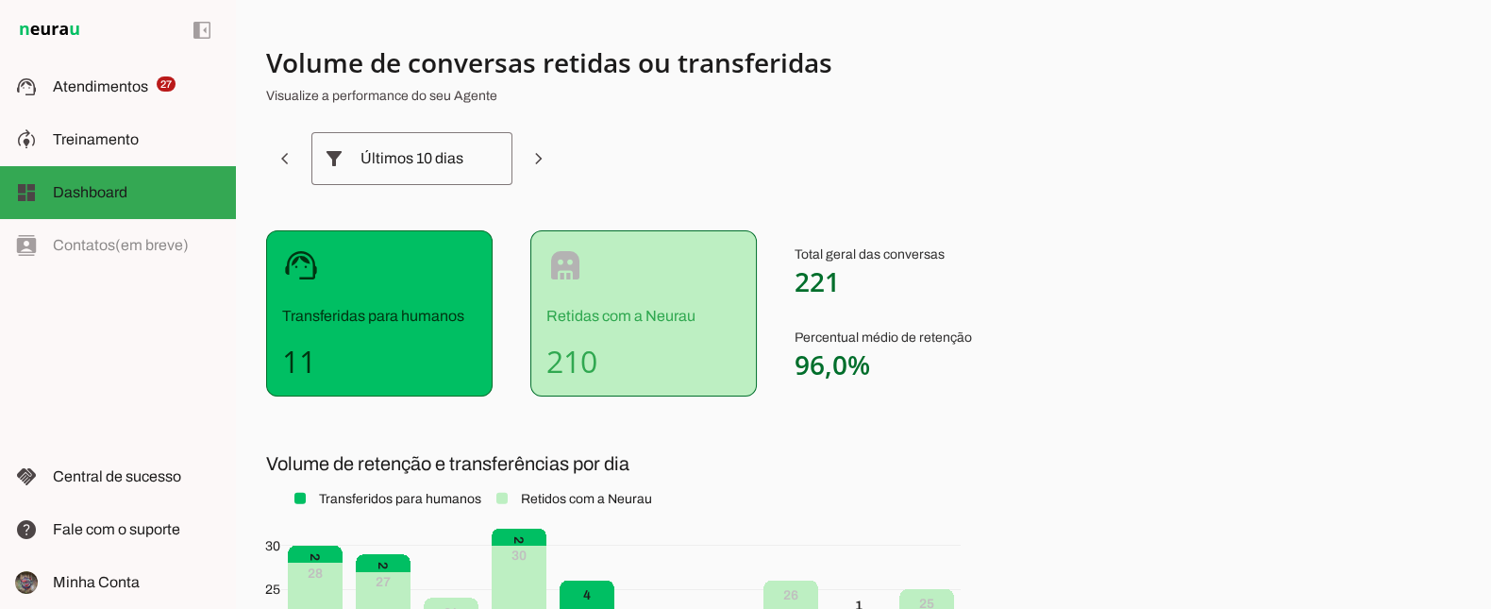
click at [90, 85] on span "Atendimentos" at bounding box center [100, 86] width 95 height 16
